Goal: Book appointment/travel/reservation

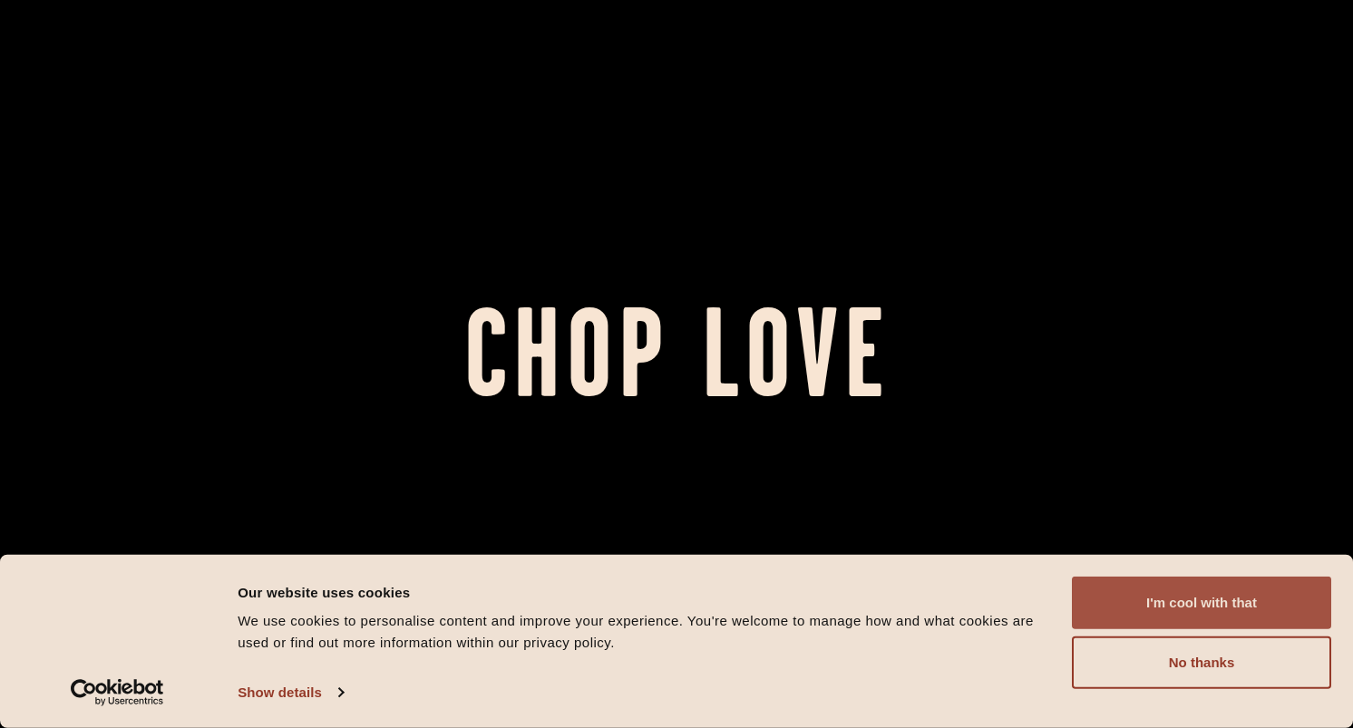
click at [1121, 595] on button "I'm cool with that" at bounding box center [1201, 603] width 259 height 53
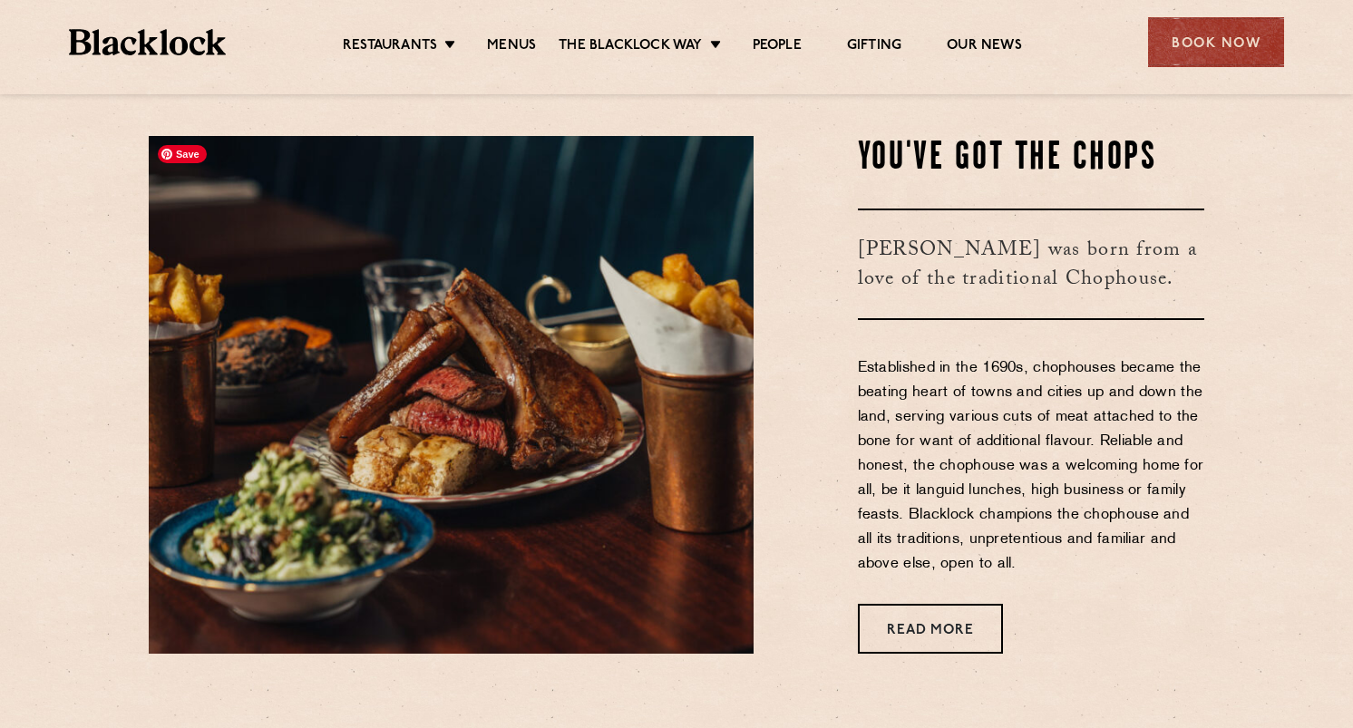
scroll to position [648, 0]
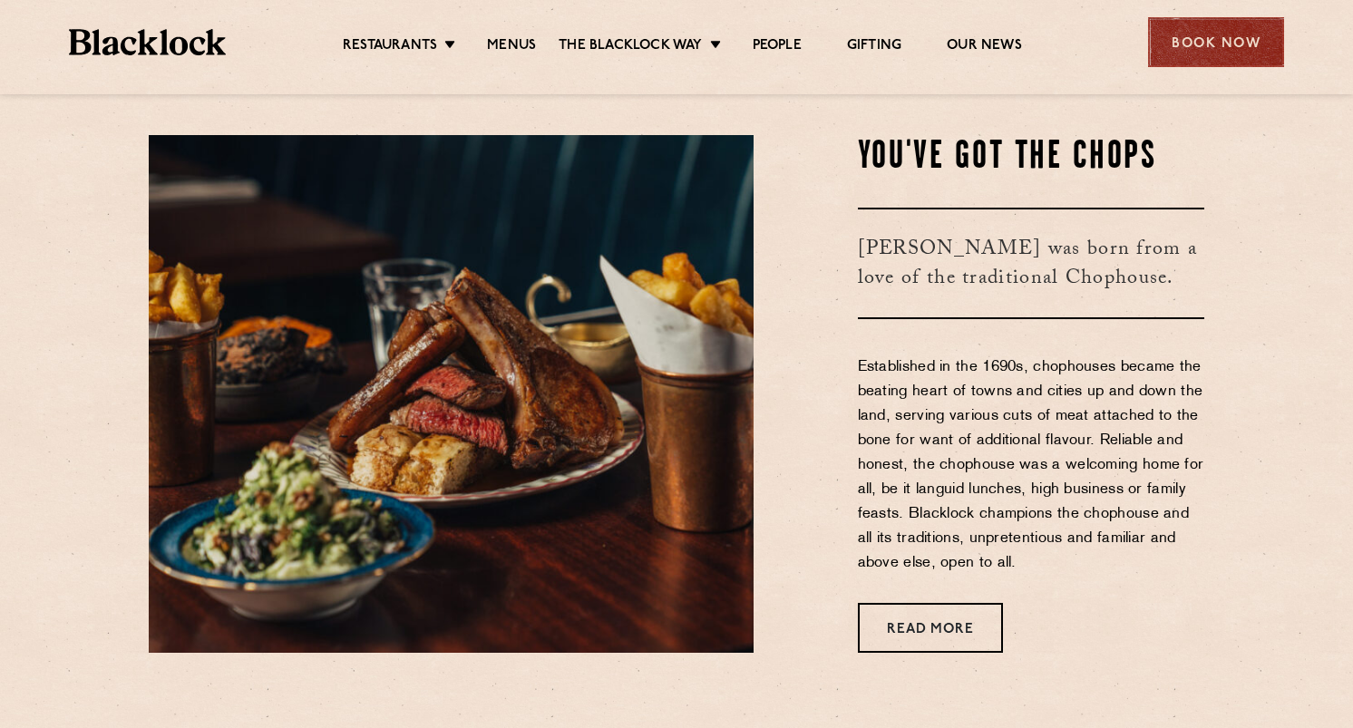
click at [1181, 34] on div "Book Now" at bounding box center [1216, 42] width 136 height 50
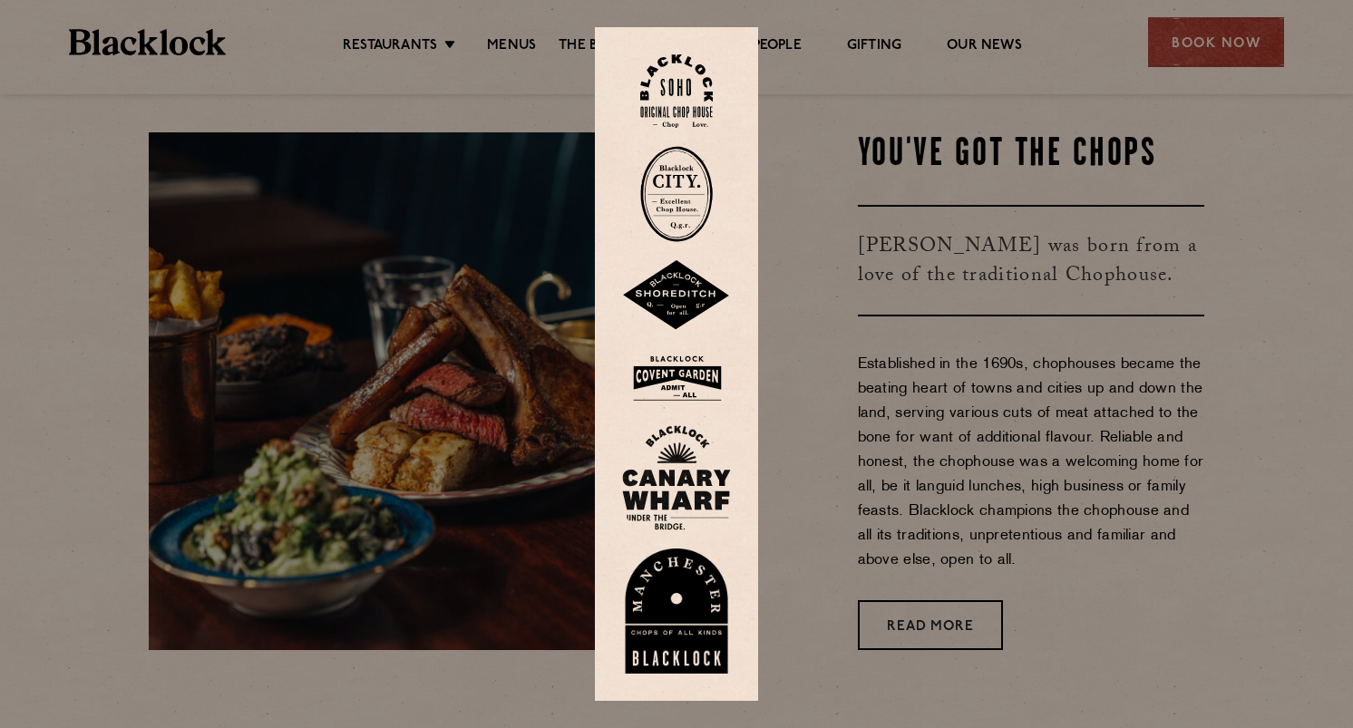
scroll to position [654, 0]
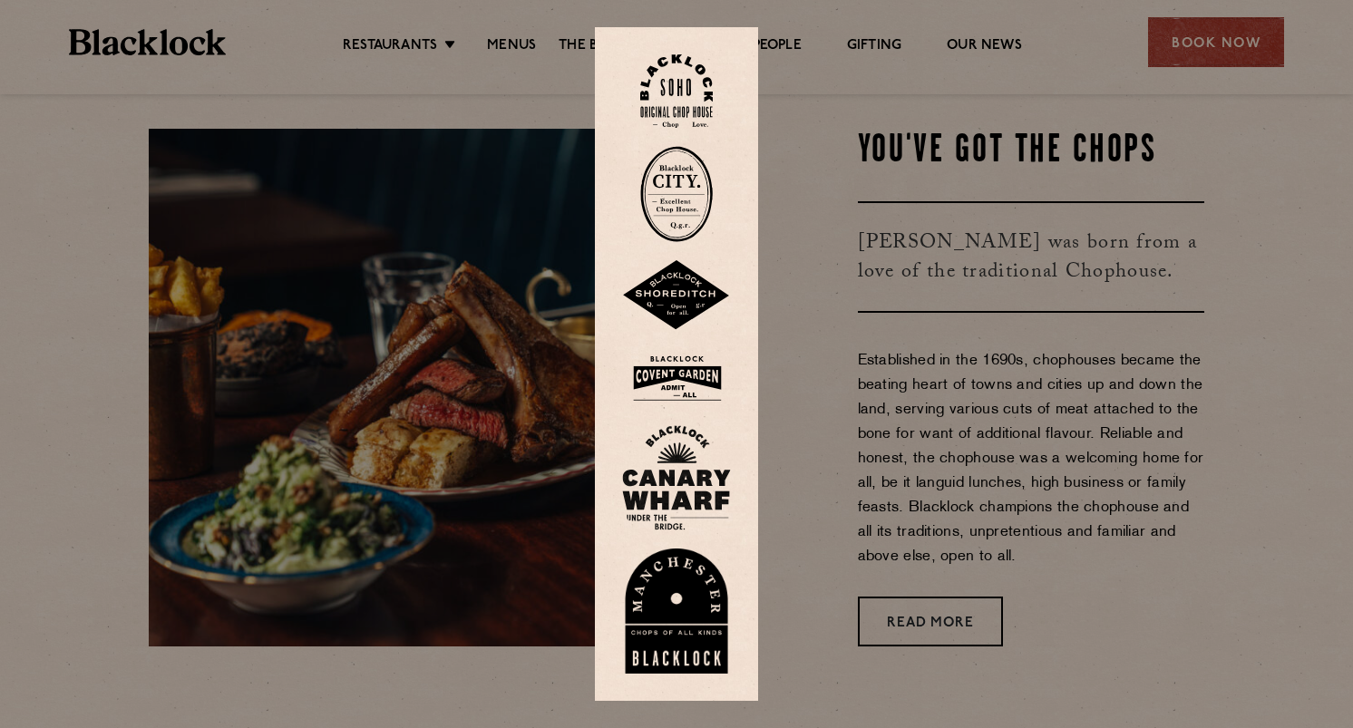
click at [676, 307] on img at bounding box center [676, 295] width 109 height 71
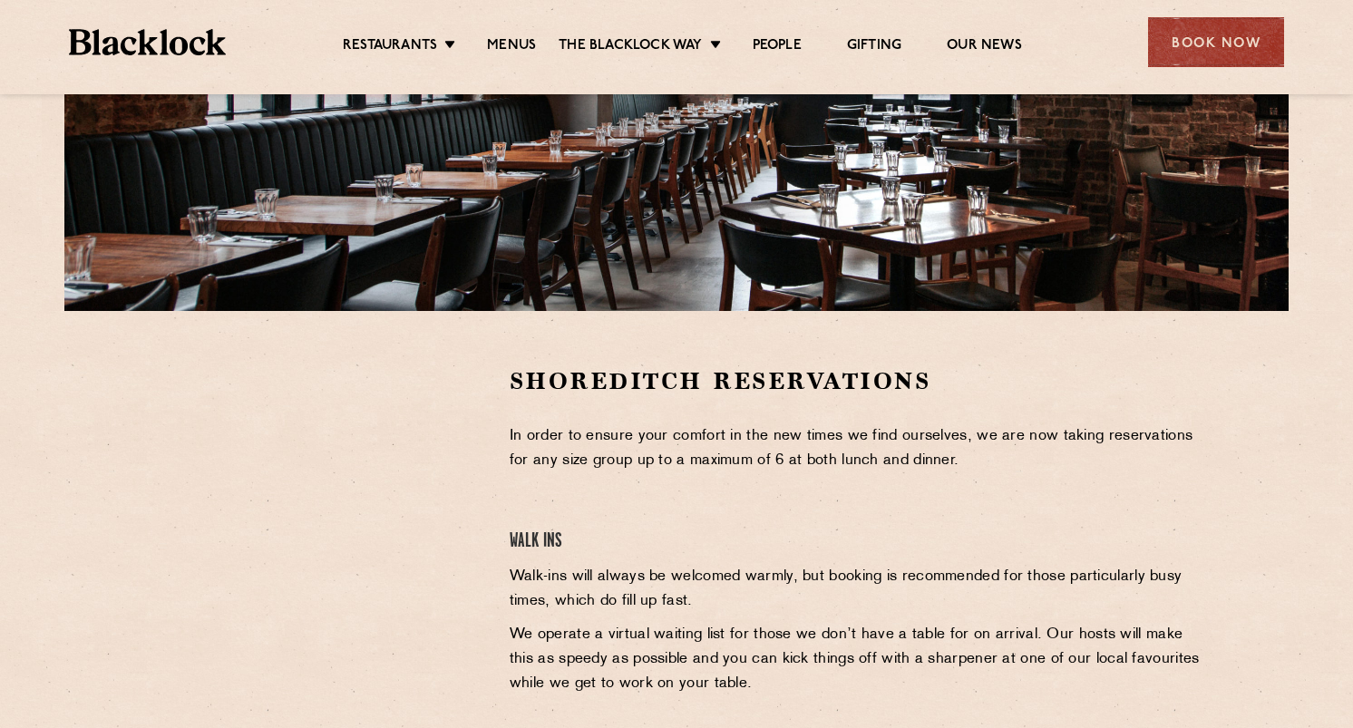
scroll to position [288, 0]
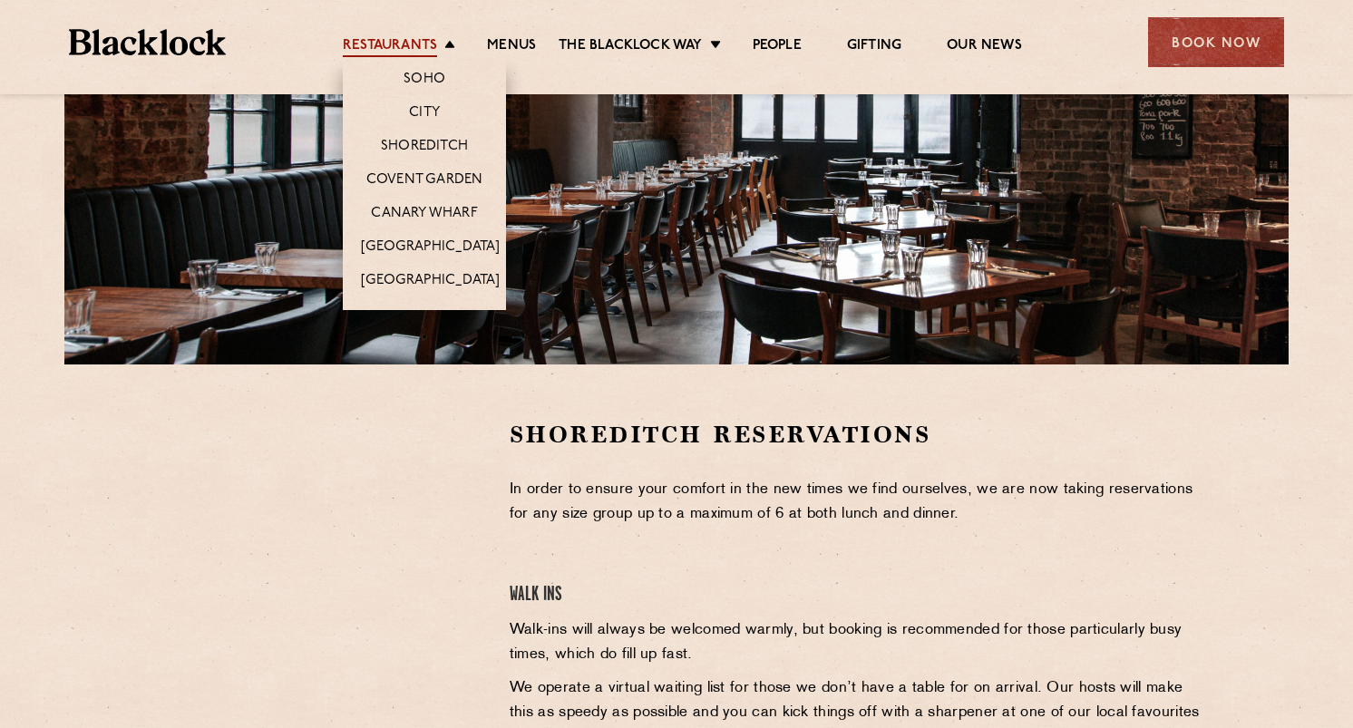
click at [408, 41] on link "Restaurants" at bounding box center [390, 47] width 94 height 20
